Goal: Task Accomplishment & Management: Use online tool/utility

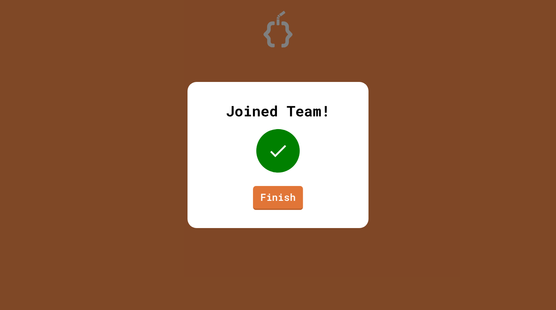
click at [265, 202] on link "Finish" at bounding box center [278, 198] width 50 height 24
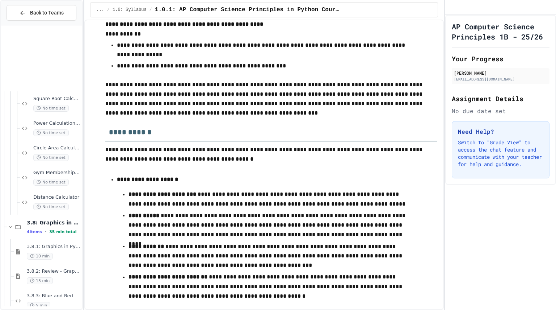
scroll to position [2784, 0]
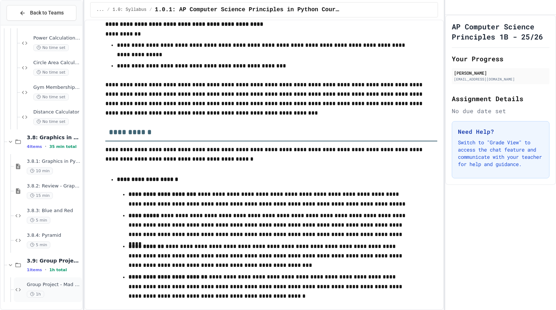
click at [62, 295] on div "1h" at bounding box center [54, 293] width 54 height 7
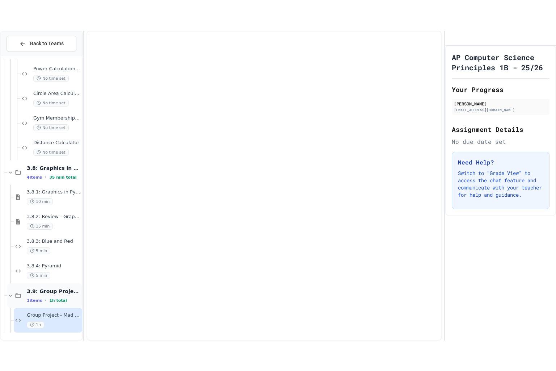
scroll to position [2776, 0]
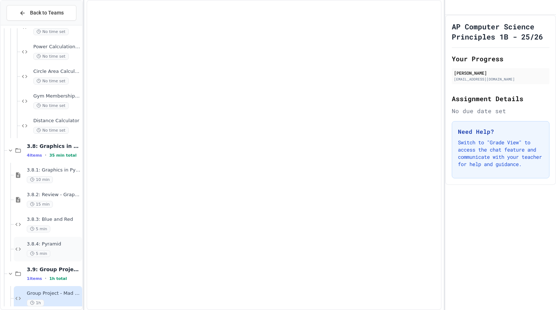
click at [64, 243] on span "3.8.4: Pyramid" at bounding box center [54, 244] width 54 height 6
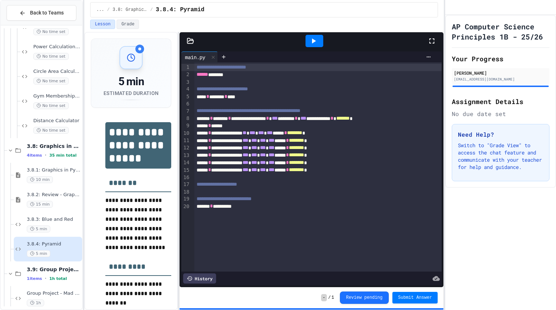
click at [313, 38] on icon at bounding box center [313, 41] width 9 height 9
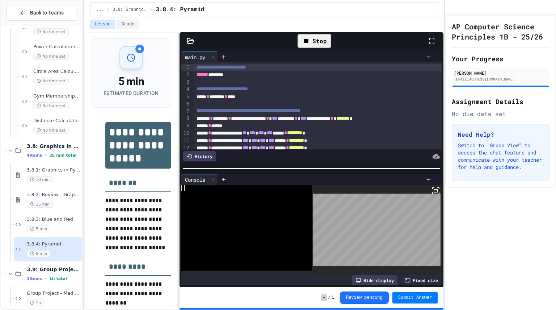
click at [432, 186] on icon at bounding box center [436, 190] width 9 height 9
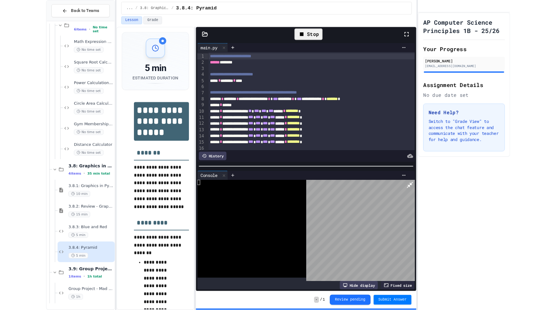
scroll to position [2723, 0]
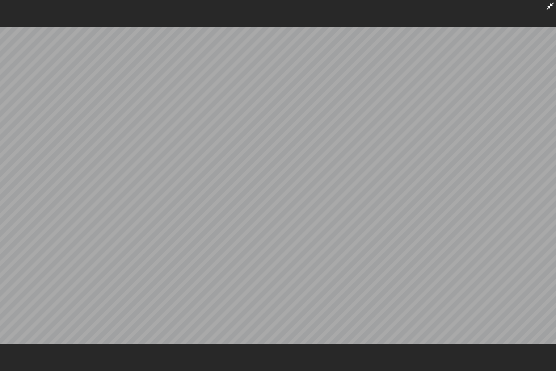
click at [550, 3] on icon at bounding box center [550, 6] width 9 height 9
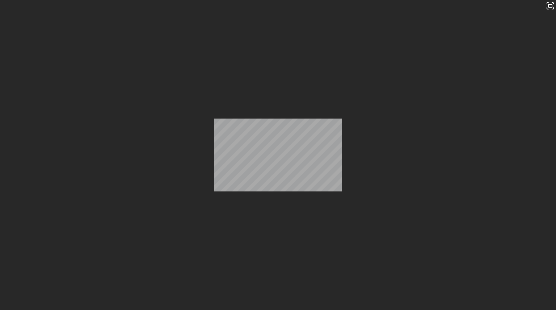
scroll to position [2784, 0]
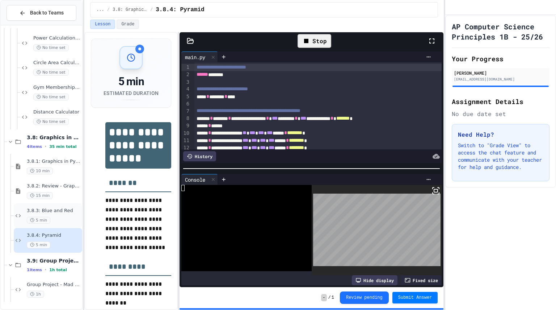
click at [59, 215] on div "3.8.3: Blue and Red 5 min" at bounding box center [54, 215] width 54 height 16
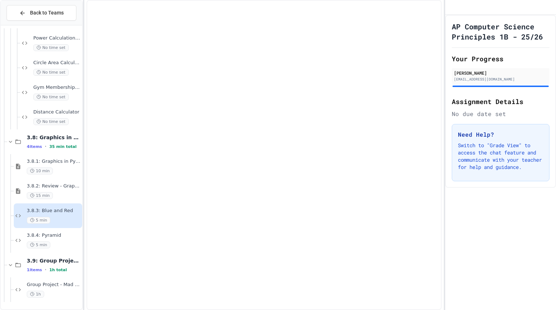
scroll to position [2776, 0]
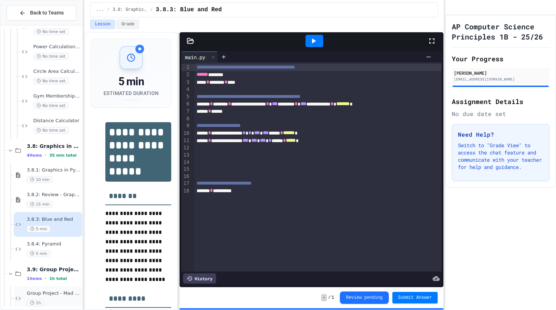
click at [66, 291] on span "Group Project - Mad Libs" at bounding box center [54, 293] width 54 height 6
